Goal: Entertainment & Leisure: Consume media (video, audio)

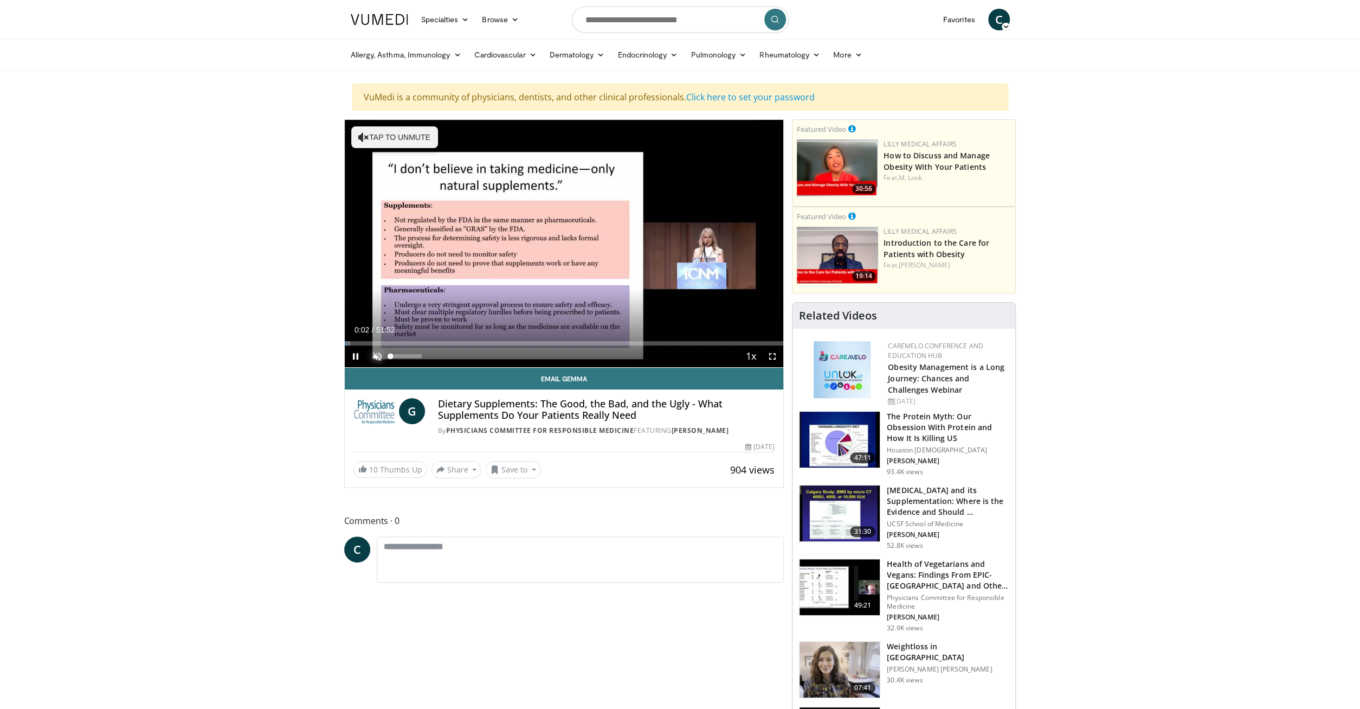
click at [375, 354] on span "Video Player" at bounding box center [378, 356] width 22 height 22
click at [773, 356] on span "Video Player" at bounding box center [773, 356] width 22 height 22
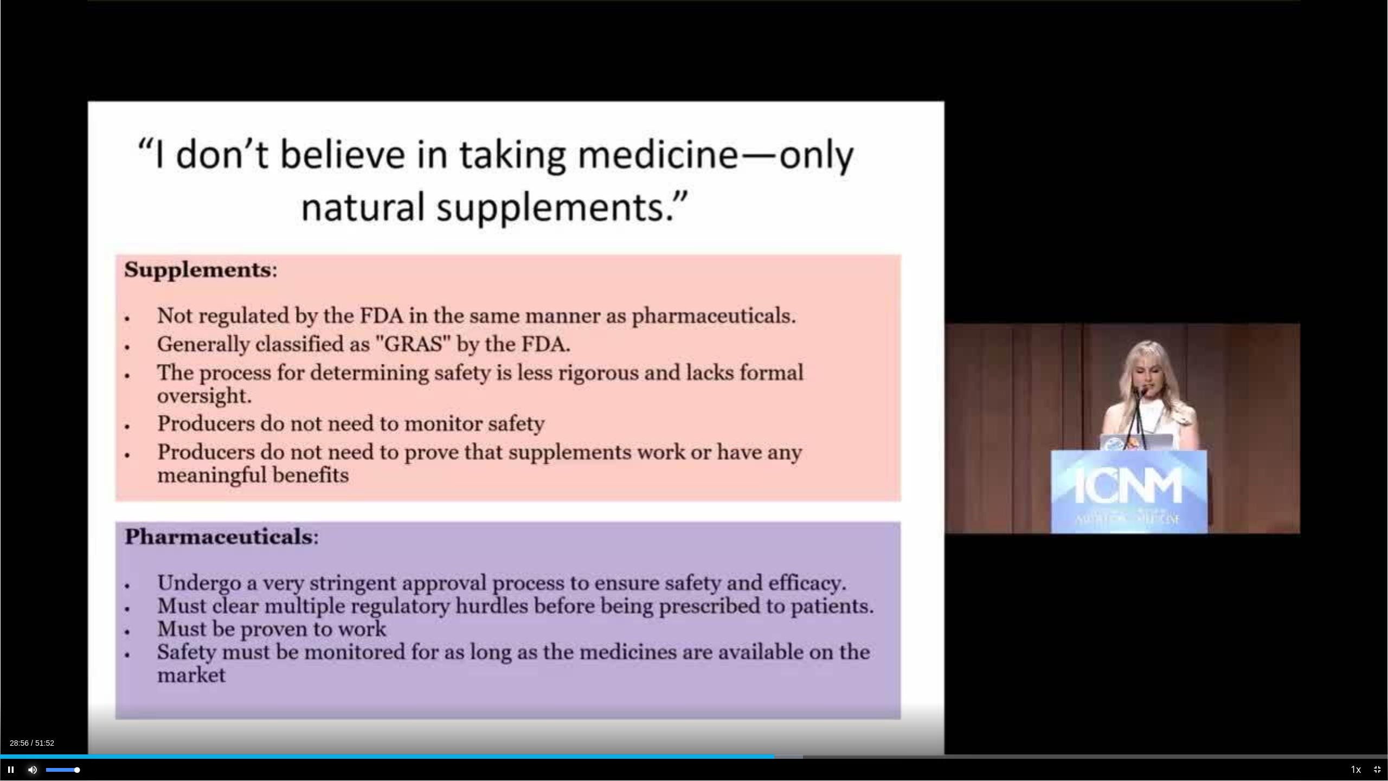
click at [35, 708] on span "Video Player" at bounding box center [33, 769] width 22 height 22
click at [12, 708] on span "Video Player" at bounding box center [11, 769] width 22 height 22
click at [31, 708] on span "Video Player" at bounding box center [33, 769] width 22 height 22
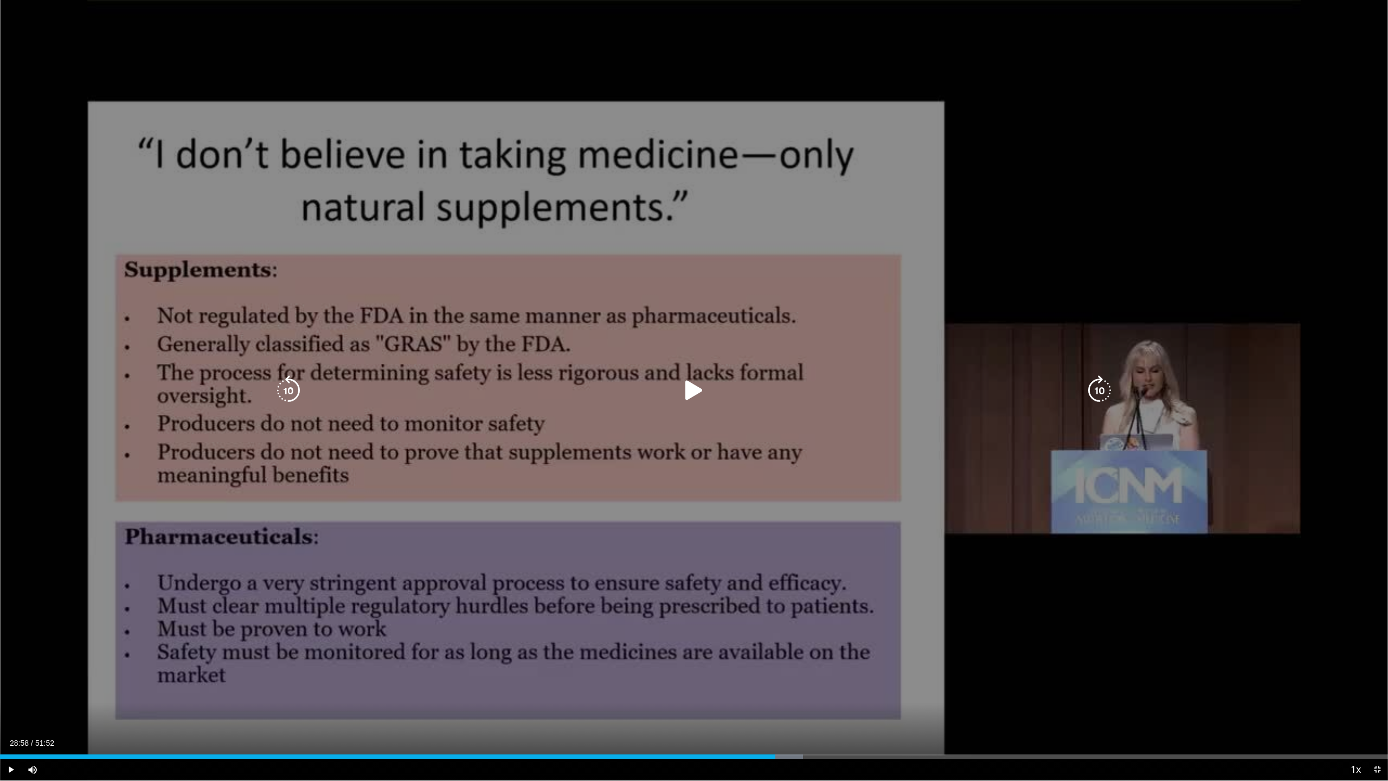
click at [454, 651] on div "10 seconds Tap to unmute" at bounding box center [694, 390] width 1388 height 780
click at [641, 395] on div "10 seconds Tap to unmute" at bounding box center [694, 390] width 1388 height 780
click at [641, 393] on div "Video Player" at bounding box center [694, 391] width 833 height 22
